Goal: Use online tool/utility: Use online tool/utility

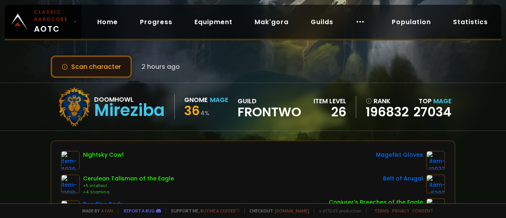
click at [86, 66] on button "Scan character" at bounding box center [91, 66] width 81 height 23
click at [103, 67] on button "Scan character" at bounding box center [91, 66] width 81 height 23
click at [107, 62] on button "Scan character" at bounding box center [91, 66] width 81 height 23
click at [100, 67] on button "Scan character" at bounding box center [91, 66] width 81 height 23
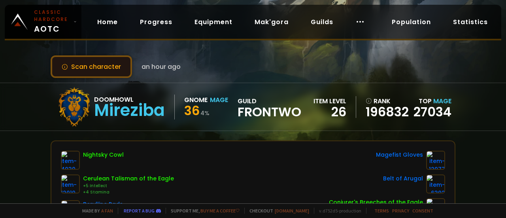
click at [89, 70] on button "Scan character" at bounding box center [91, 66] width 81 height 23
